Goal: Information Seeking & Learning: Learn about a topic

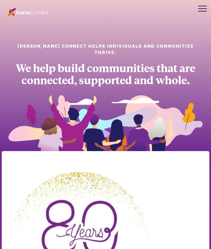
click at [204, 12] on div at bounding box center [202, 8] width 17 height 17
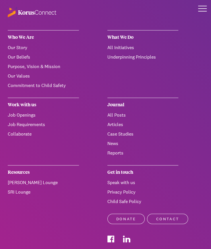
click at [24, 35] on div "Who We Are" at bounding box center [43, 37] width 71 height 14
click at [23, 67] on link "Purpose, Vision & Mission" at bounding box center [34, 67] width 53 height 6
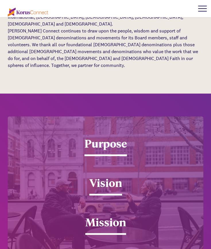
scroll to position [823, 0]
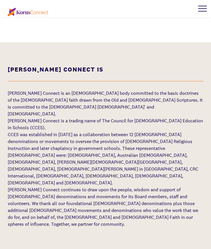
scroll to position [721, 0]
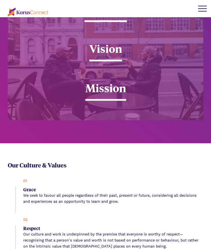
scroll to position [1009, 0]
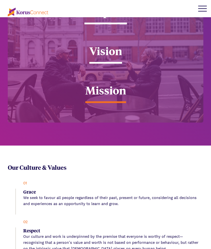
click at [106, 83] on div "Mission" at bounding box center [105, 93] width 41 height 20
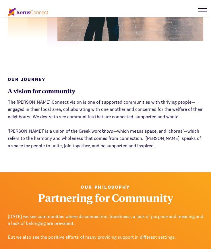
scroll to position [254, 0]
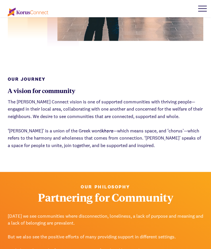
click at [203, 9] on div at bounding box center [202, 8] width 17 height 17
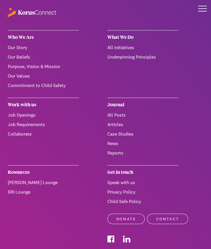
click at [116, 48] on link "All Initiatives" at bounding box center [121, 48] width 27 height 6
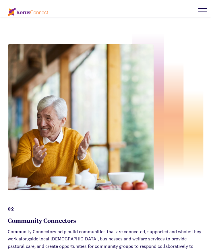
scroll to position [407, 0]
